Goal: Check status

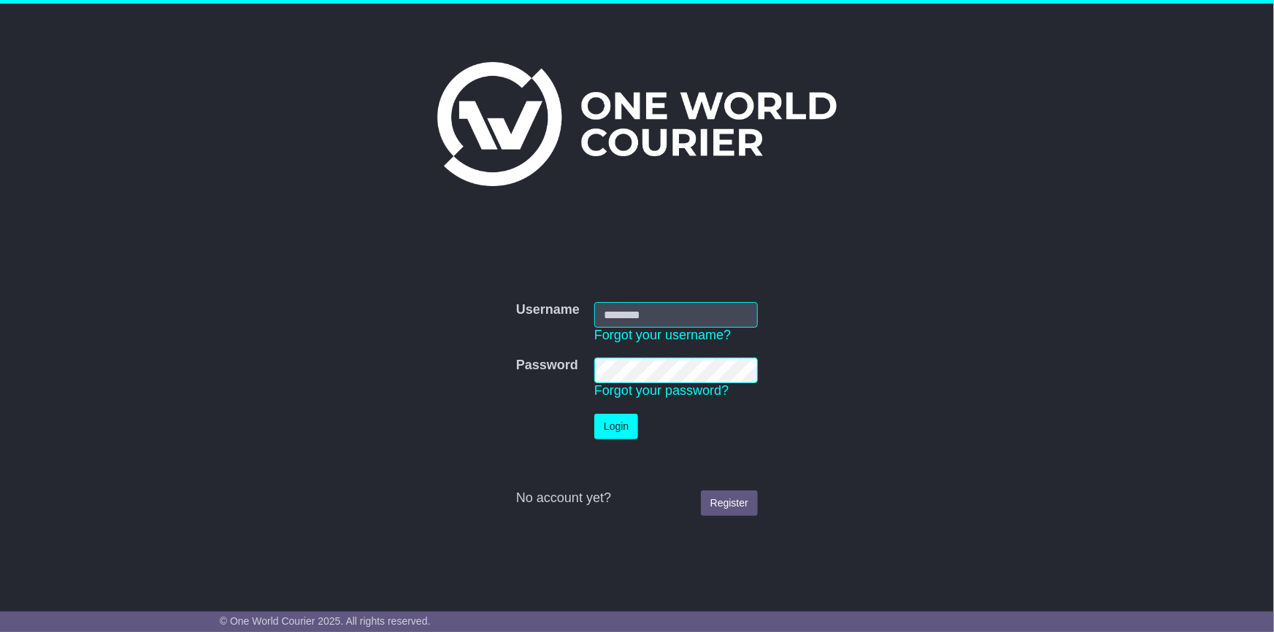
type input "**********"
click at [626, 418] on button "Login" at bounding box center [616, 427] width 44 height 26
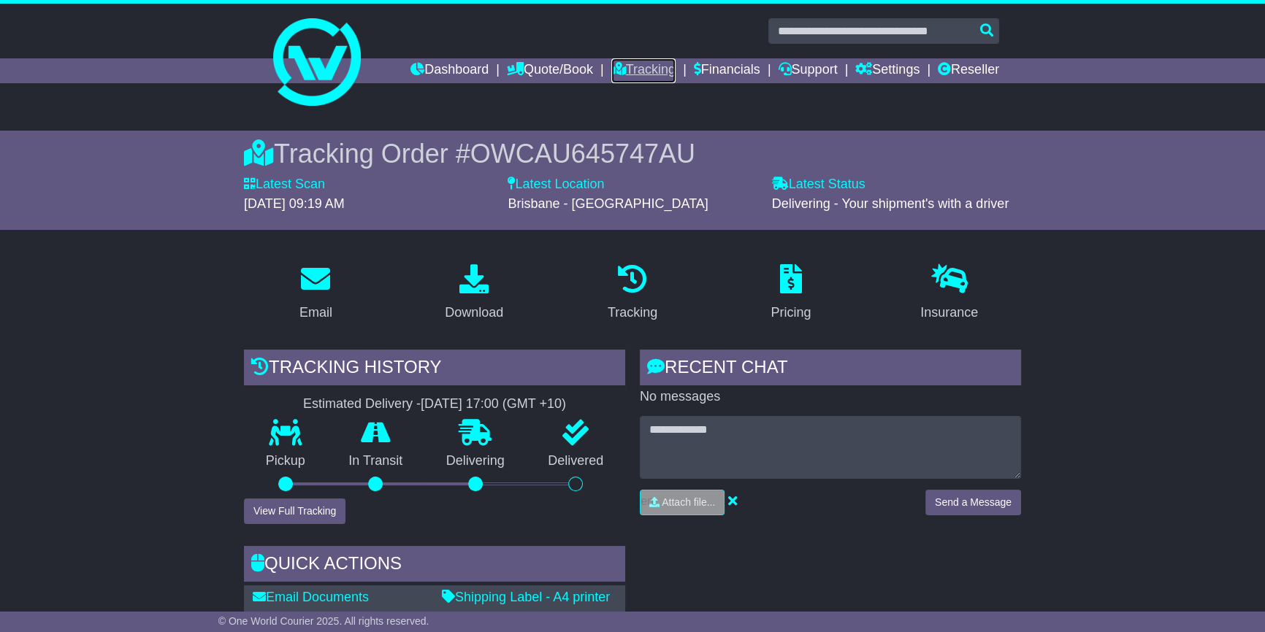
click at [627, 64] on link "Tracking" at bounding box center [643, 70] width 64 height 25
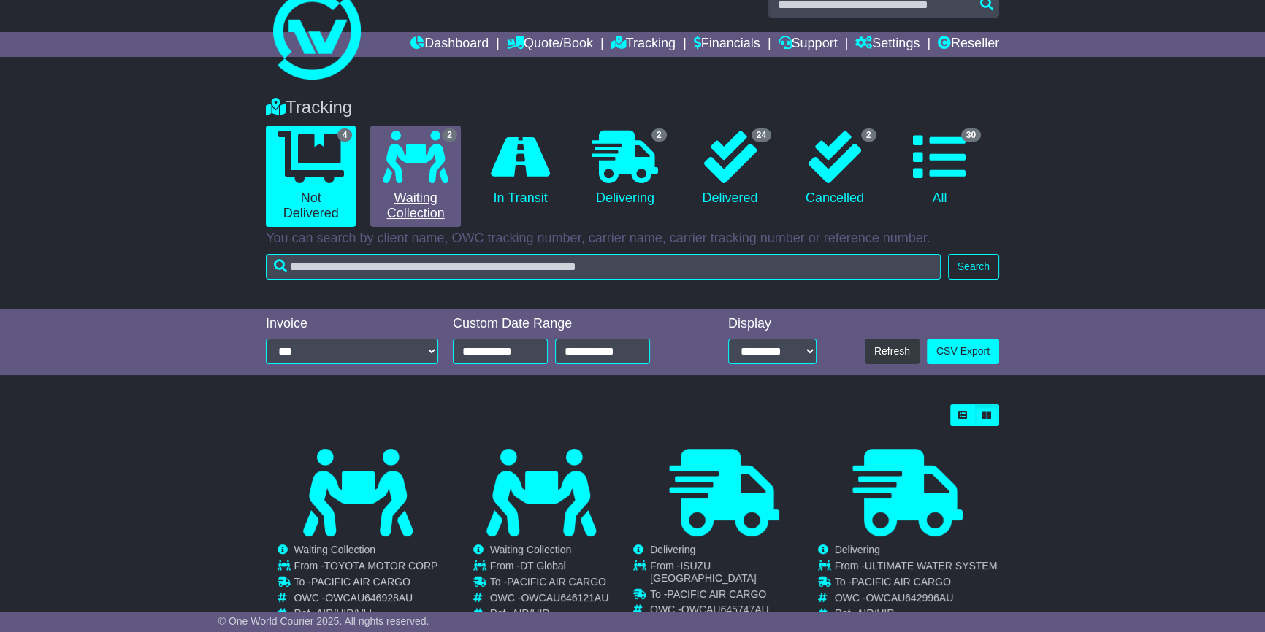
scroll to position [66, 0]
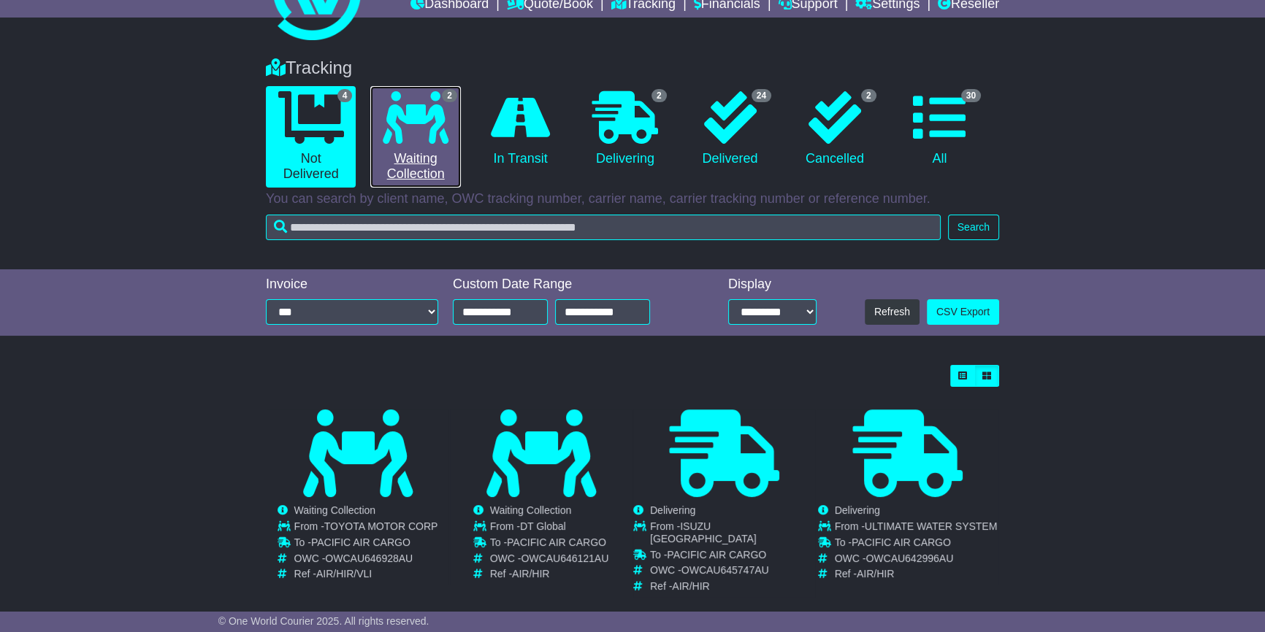
click at [418, 170] on link "2 Waiting Collection" at bounding box center [415, 136] width 90 height 101
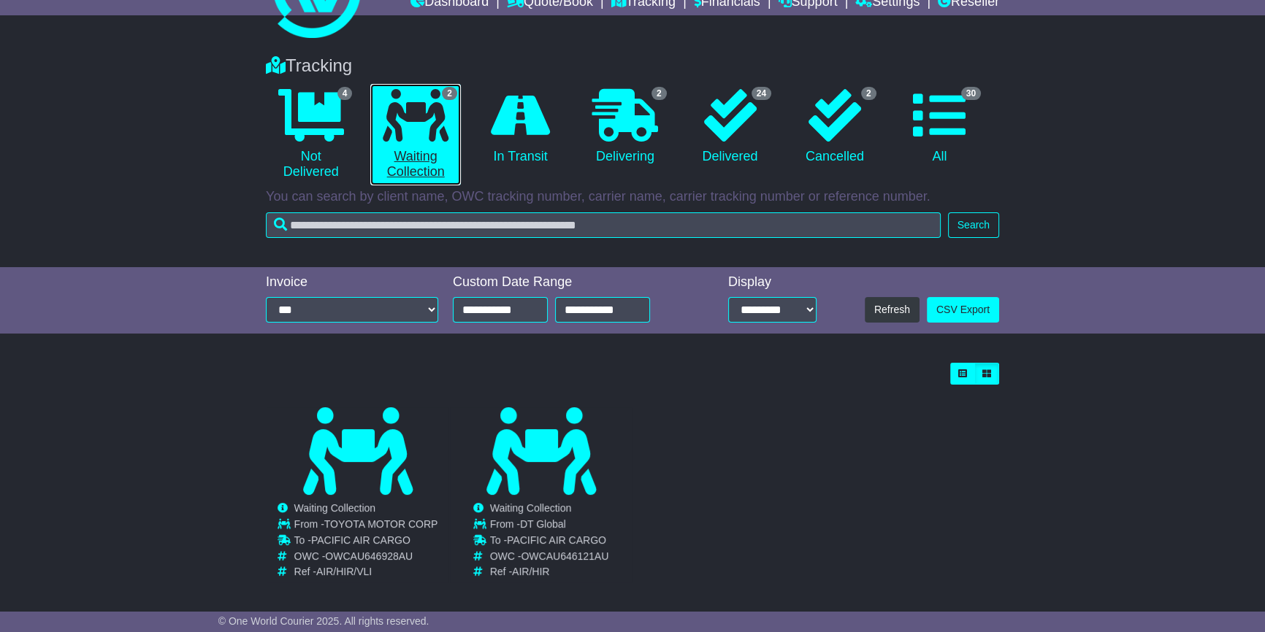
scroll to position [76, 0]
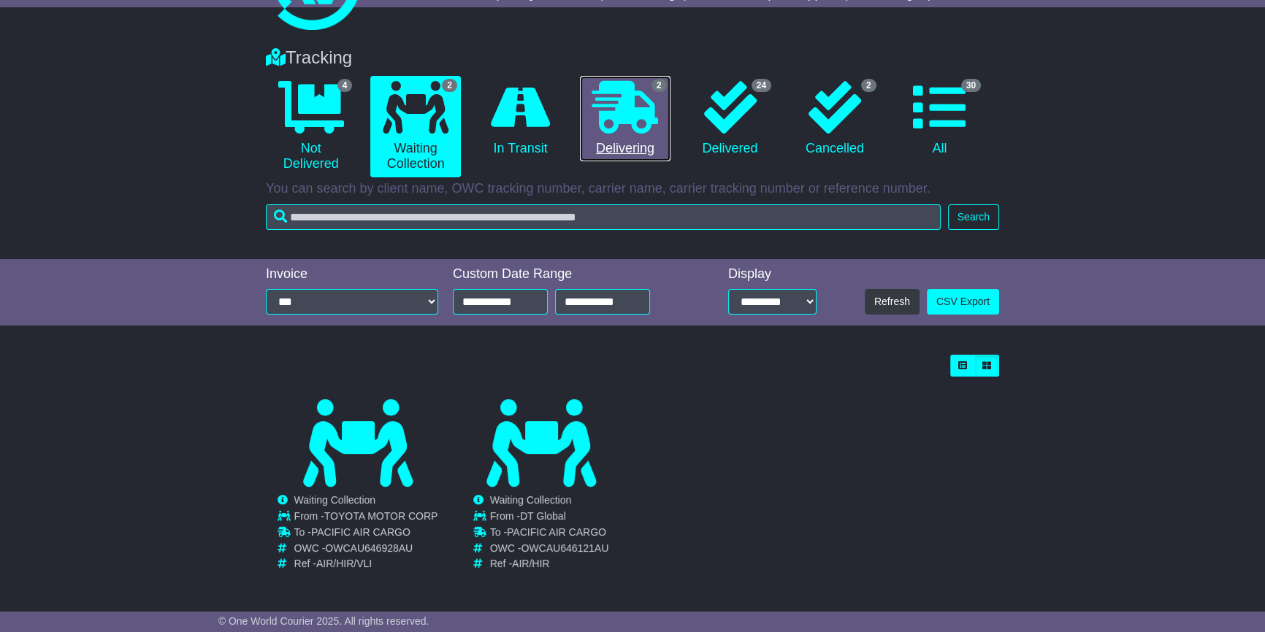
click at [623, 134] on link "2 Delivering" at bounding box center [625, 119] width 90 height 86
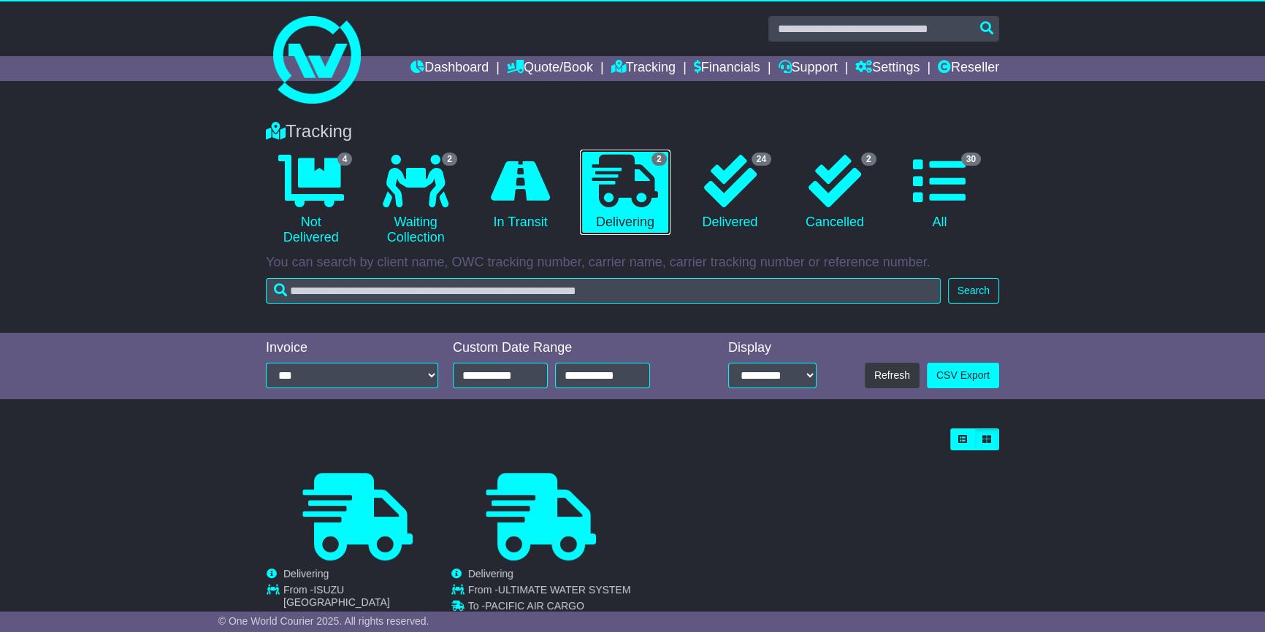
scroll to position [0, 0]
